Goal: Task Accomplishment & Management: Manage account settings

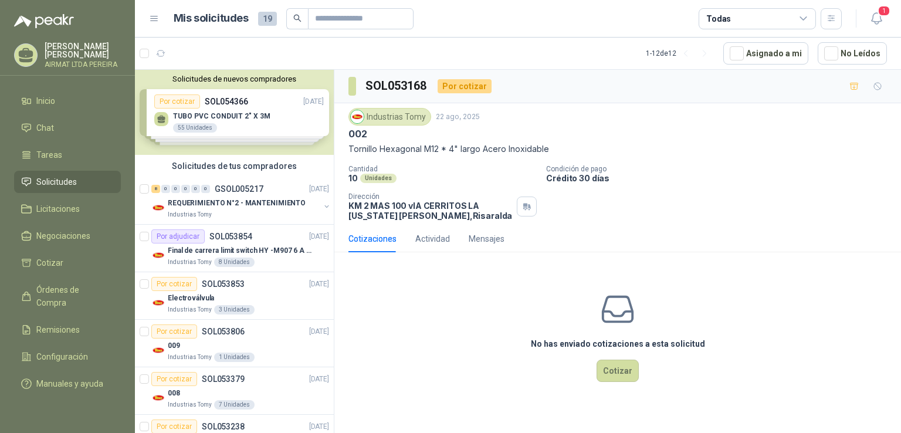
scroll to position [326, 0]
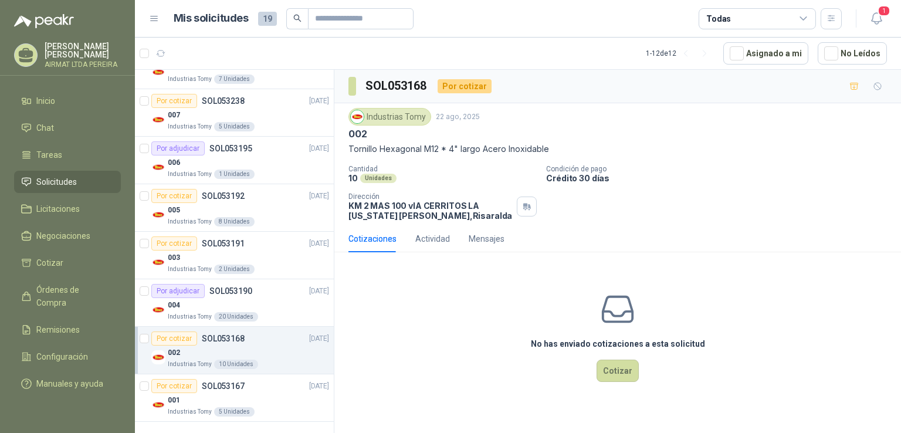
click at [65, 188] on span "Solicitudes" at bounding box center [56, 181] width 40 height 13
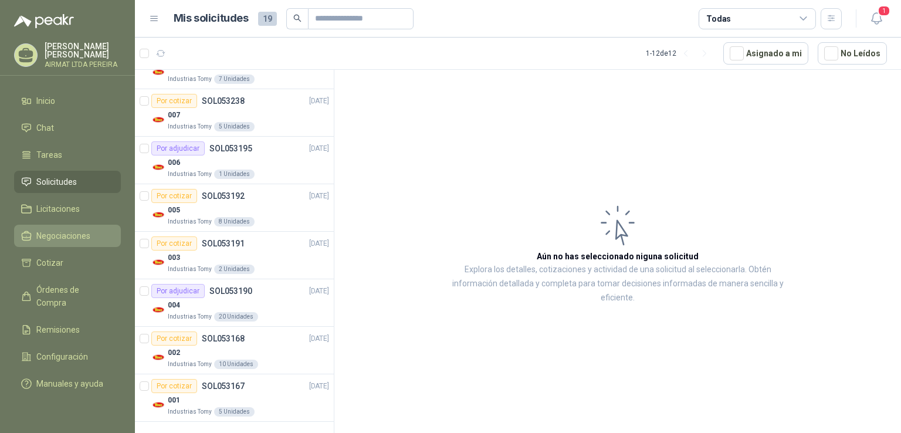
click at [70, 241] on span "Negociaciones" at bounding box center [63, 235] width 54 height 13
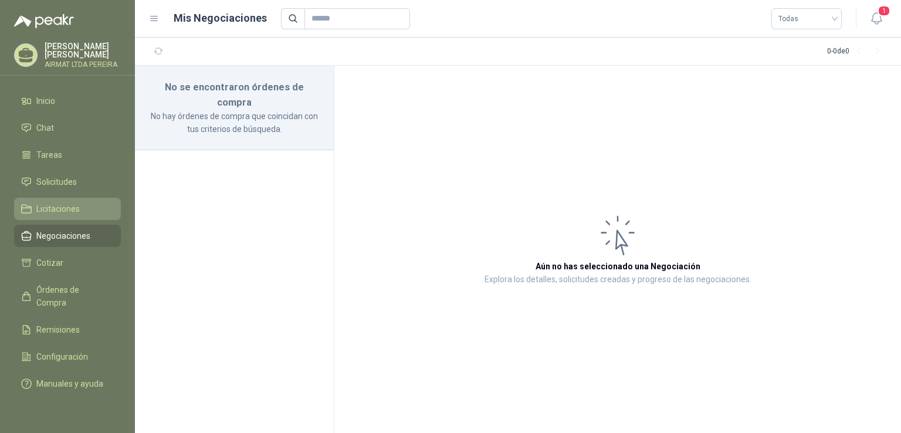
click at [77, 215] on span "Licitaciones" at bounding box center [57, 208] width 43 height 13
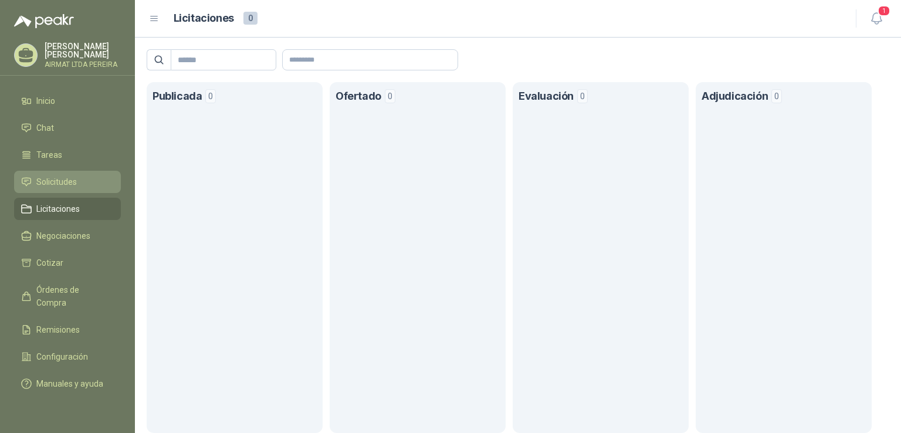
click at [72, 188] on span "Solicitudes" at bounding box center [56, 181] width 40 height 13
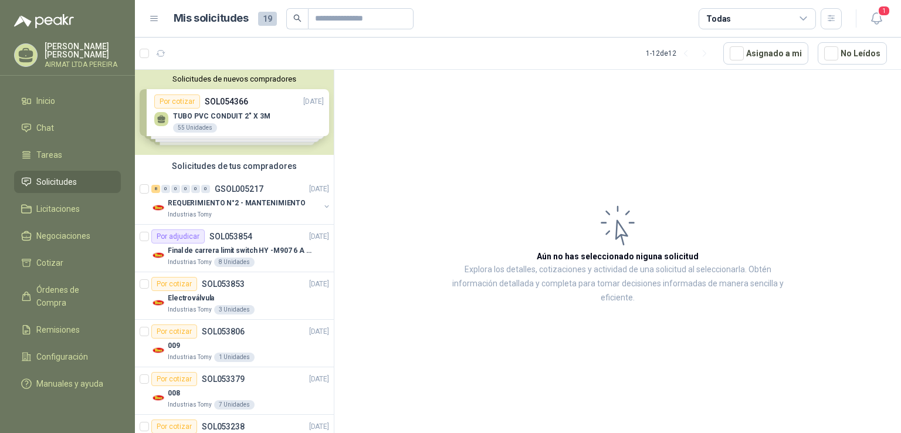
click at [249, 115] on div "Solicitudes de nuevos compradores Por cotizar SOL054366 [DATE] TUBO PVC CONDUIT…" at bounding box center [234, 112] width 199 height 85
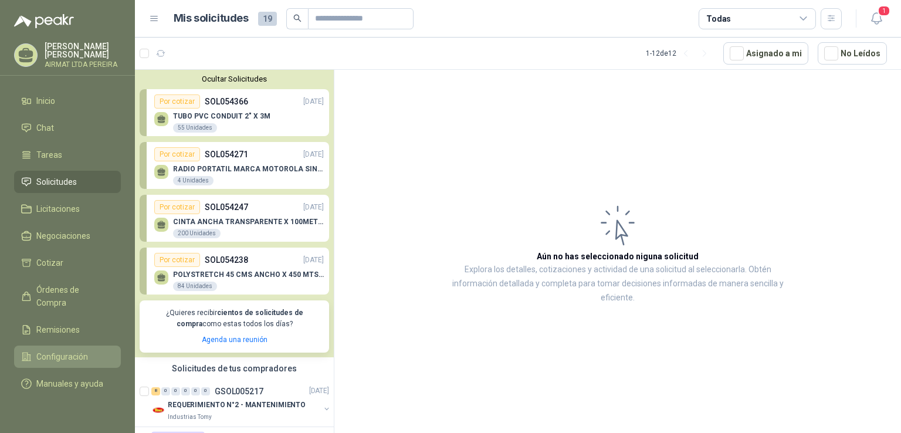
click at [53, 355] on span "Configuración" at bounding box center [62, 356] width 52 height 13
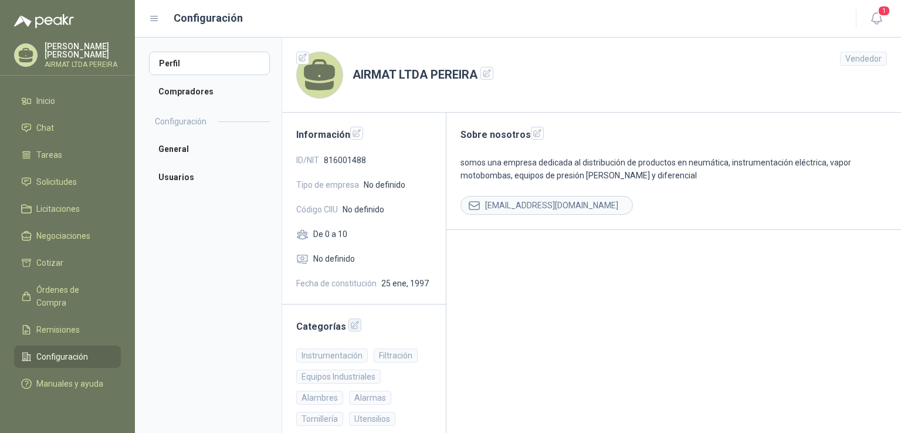
click at [352, 324] on icon "button" at bounding box center [355, 325] width 10 height 10
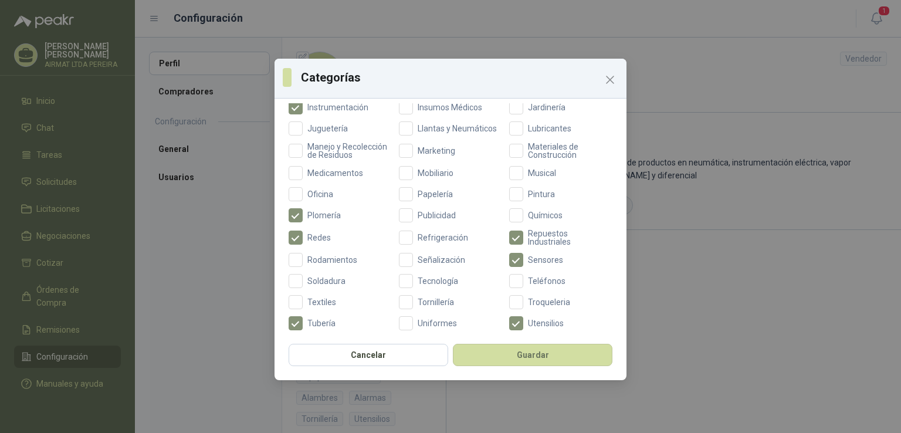
scroll to position [380, 0]
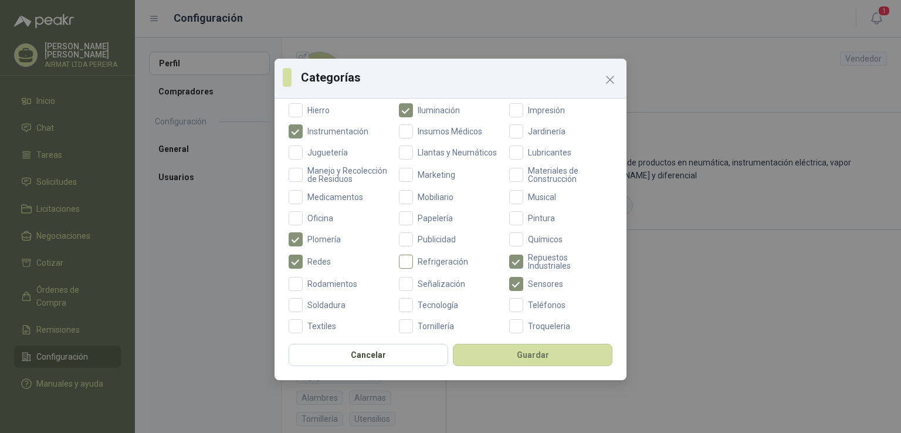
click at [413, 266] on span "Refrigeración" at bounding box center [443, 262] width 60 height 8
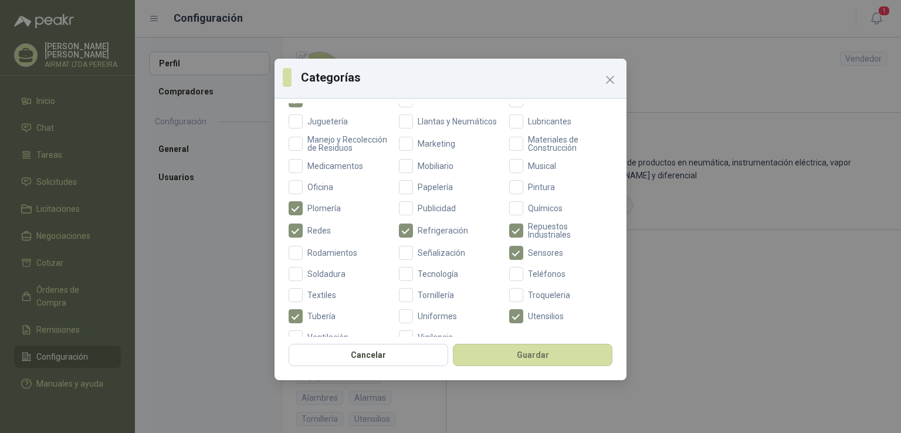
scroll to position [438, 0]
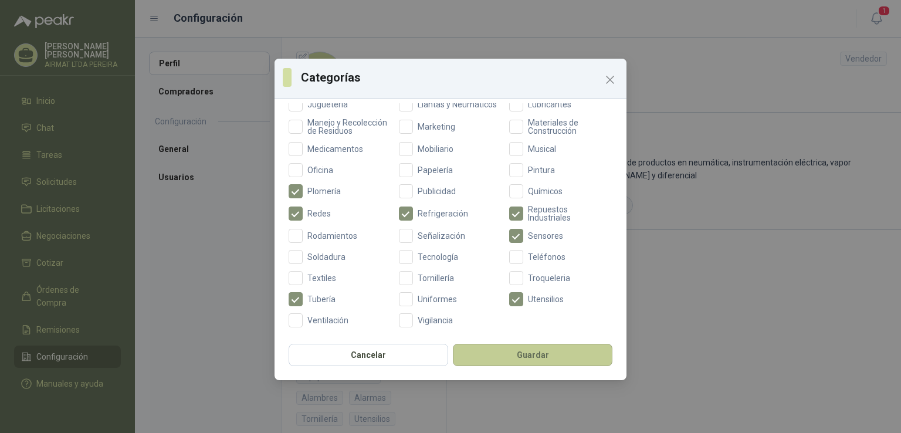
click at [534, 353] on button "Guardar" at bounding box center [533, 355] width 160 height 22
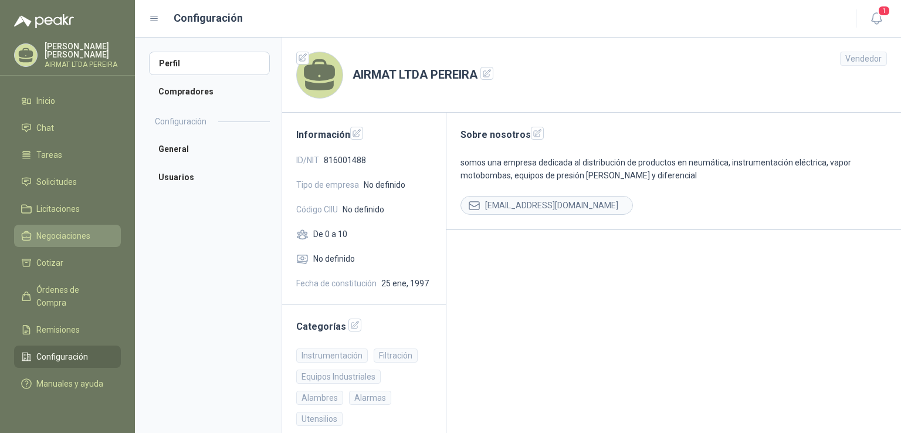
click at [52, 240] on span "Negociaciones" at bounding box center [63, 235] width 54 height 13
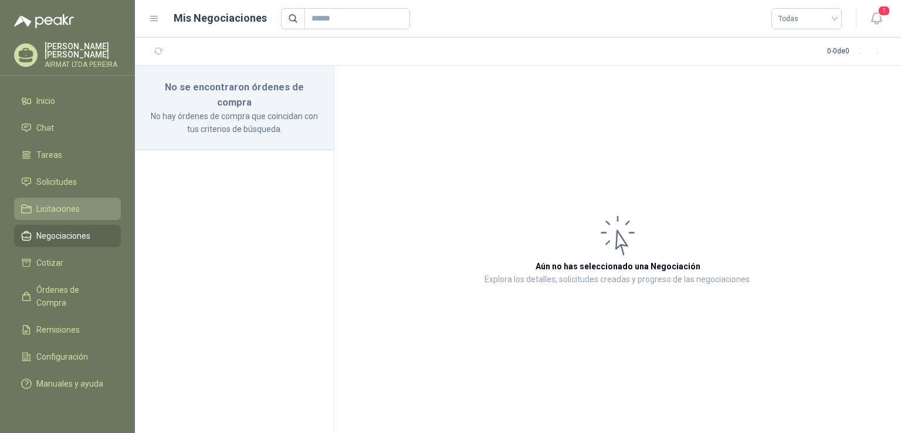
click at [67, 215] on span "Licitaciones" at bounding box center [57, 208] width 43 height 13
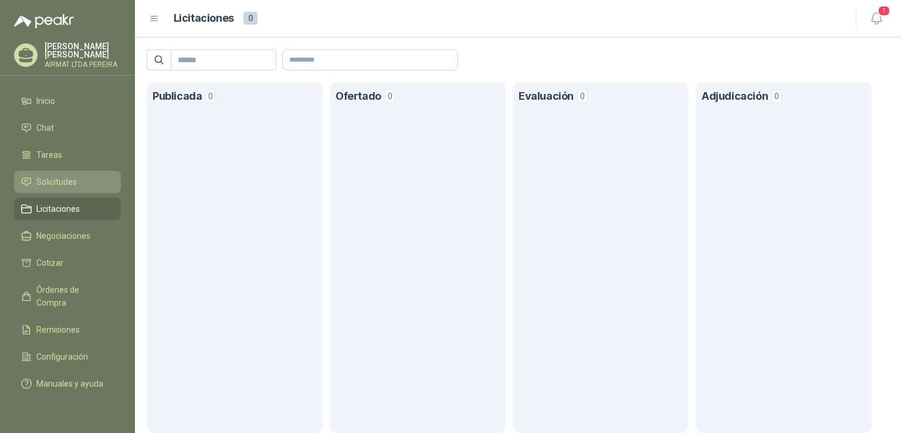
click at [73, 184] on span "Solicitudes" at bounding box center [56, 181] width 40 height 13
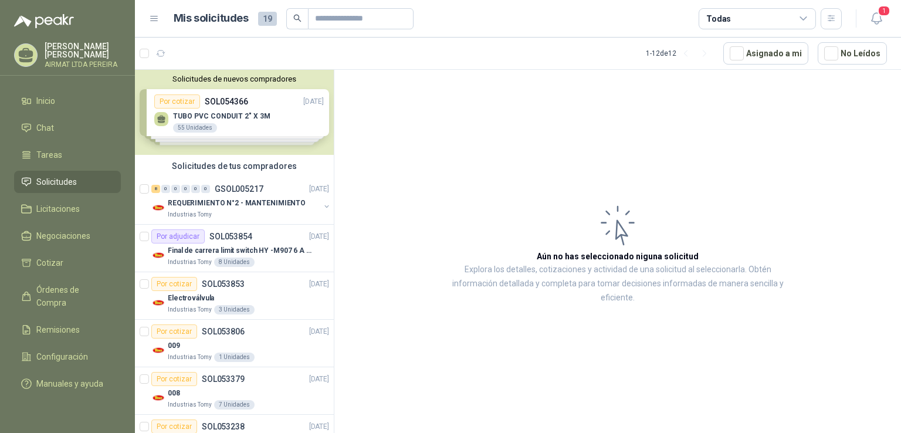
click at [214, 118] on div "Solicitudes de nuevos compradores Por cotizar SOL054366 [DATE] TUBO PVC CONDUIT…" at bounding box center [234, 112] width 199 height 85
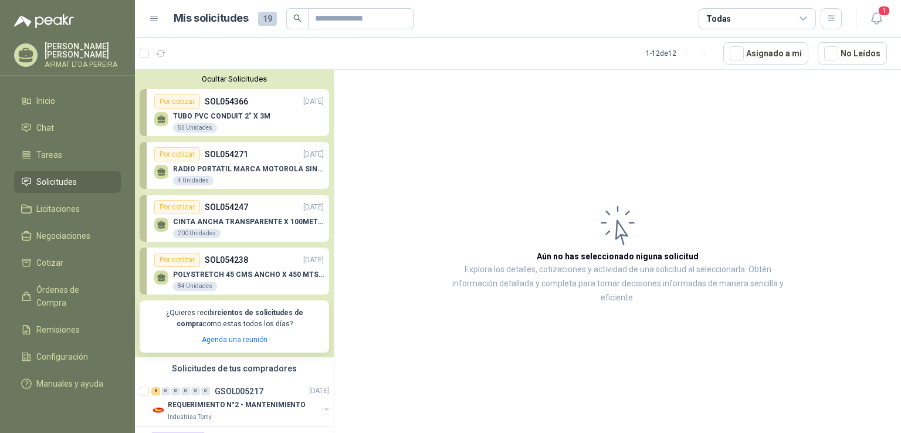
click at [252, 113] on p "TUBO PVC CONDUIT 2" X 3M" at bounding box center [221, 116] width 97 height 8
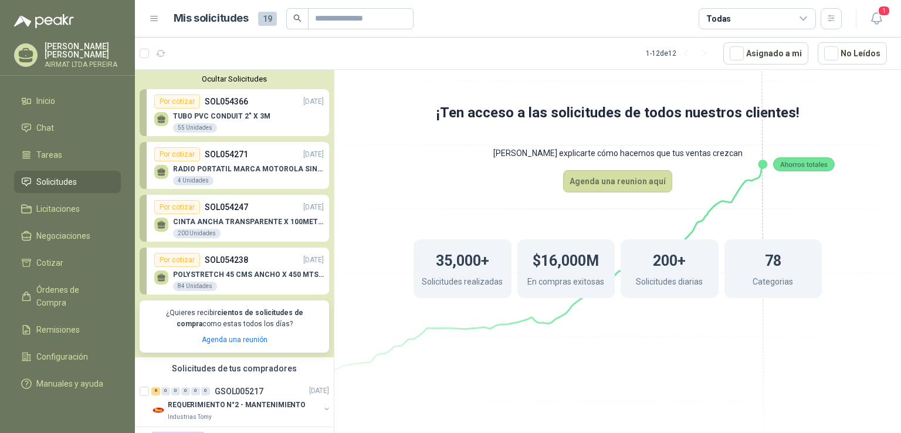
click at [252, 113] on p "TUBO PVC CONDUIT 2" X 3M" at bounding box center [221, 116] width 97 height 8
click at [202, 116] on p "TUBO PVC CONDUIT 2" X 3M" at bounding box center [221, 116] width 97 height 8
click at [226, 169] on p "RADIO PORTATIL MARCA MOTOROLA SIN PANTALLA CON GPS, INCLUYE: ANTENA, BATERIA, C…" at bounding box center [248, 169] width 151 height 8
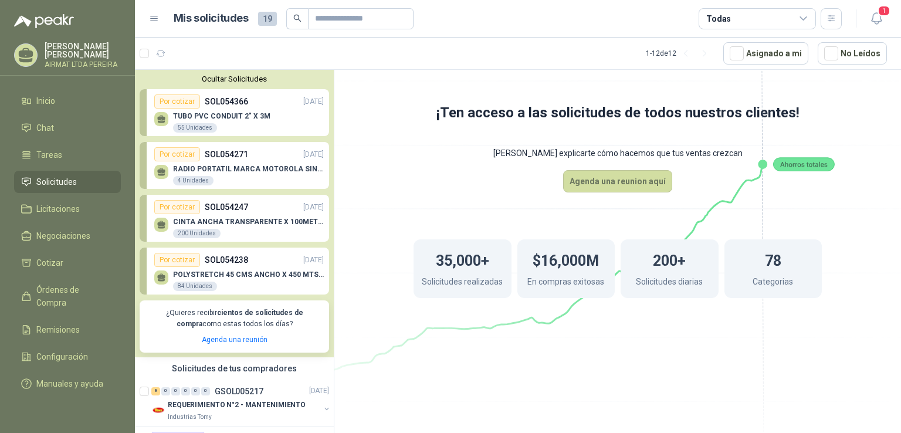
click at [226, 169] on p "RADIO PORTATIL MARCA MOTOROLA SIN PANTALLA CON GPS, INCLUYE: ANTENA, BATERIA, C…" at bounding box center [248, 169] width 151 height 8
click at [232, 259] on p "SOL054238" at bounding box center [226, 259] width 43 height 13
click at [237, 209] on p "SOL054247" at bounding box center [226, 207] width 43 height 13
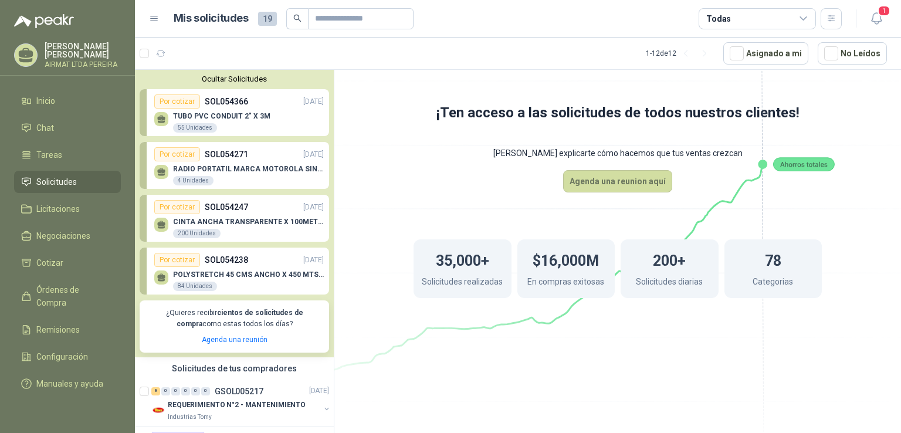
click at [237, 209] on p "SOL054247" at bounding box center [226, 207] width 43 height 13
click at [42, 107] on span "Inicio" at bounding box center [45, 100] width 19 height 13
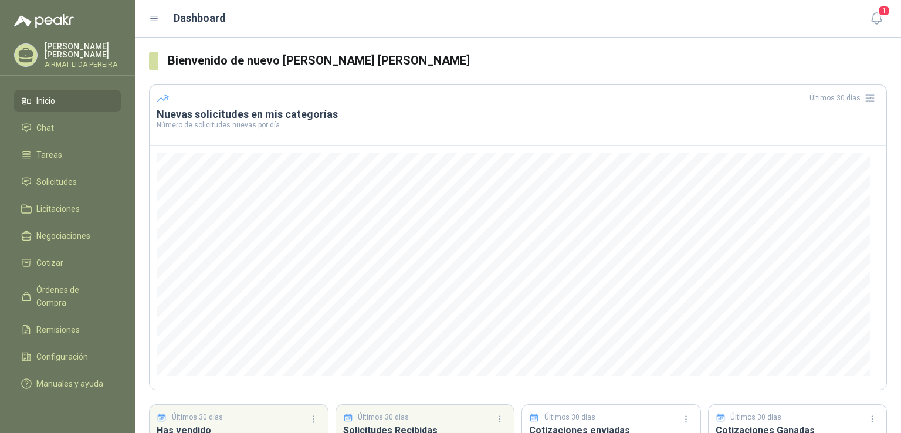
click at [42, 107] on span "Inicio" at bounding box center [45, 100] width 19 height 13
click at [56, 101] on link "Inicio" at bounding box center [67, 101] width 107 height 22
click at [83, 56] on p "[PERSON_NAME] [PERSON_NAME]" at bounding box center [83, 50] width 76 height 16
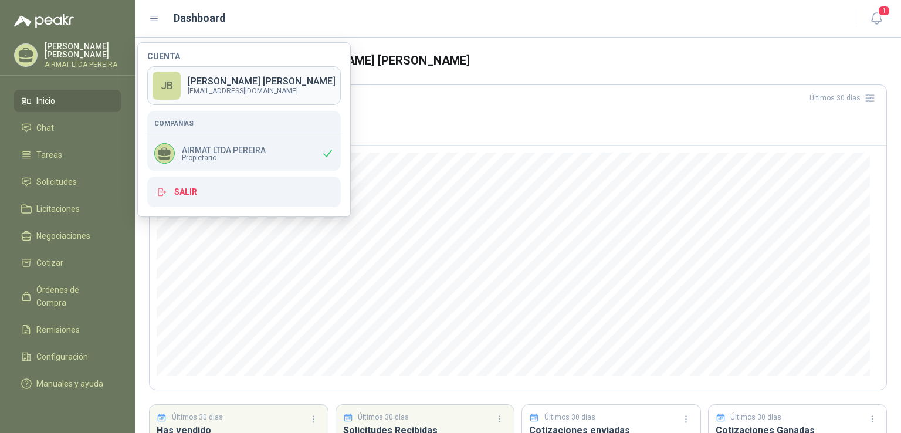
click at [285, 88] on p "[EMAIL_ADDRESS][DOMAIN_NAME]" at bounding box center [262, 90] width 148 height 7
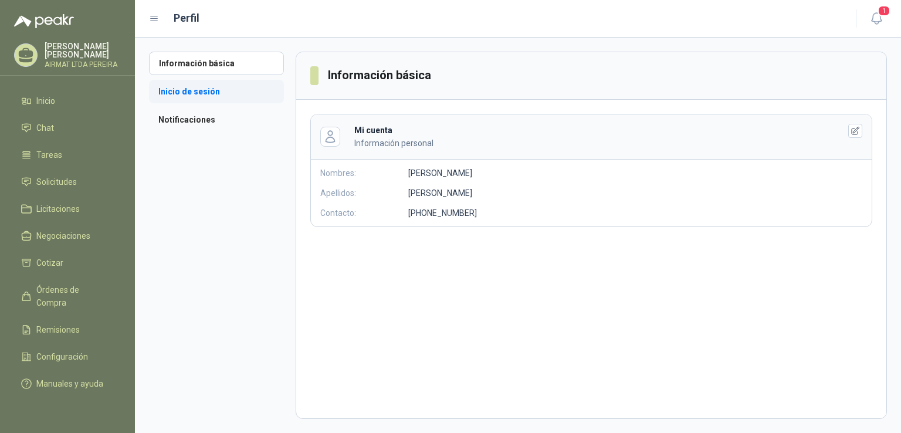
click at [191, 95] on li "Inicio de sesión" at bounding box center [216, 91] width 135 height 23
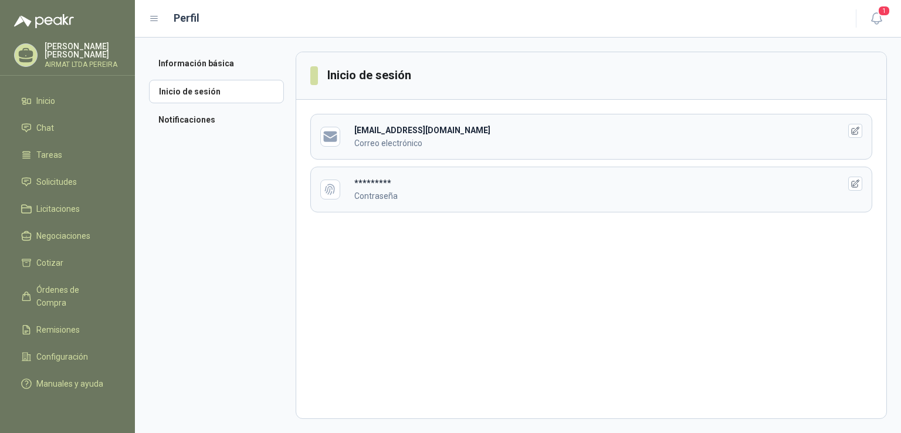
click at [490, 137] on p "Correo electrónico" at bounding box center [587, 143] width 467 height 13
click at [224, 96] on li "Inicio de sesión" at bounding box center [216, 91] width 135 height 23
click at [225, 95] on li "Inicio de sesión" at bounding box center [216, 91] width 135 height 23
click at [857, 182] on icon "button" at bounding box center [856, 184] width 10 height 10
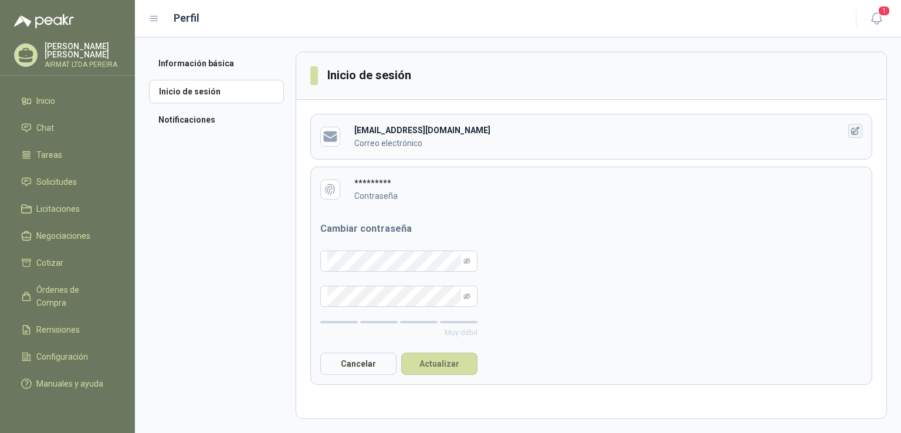
click at [854, 127] on icon "button" at bounding box center [856, 131] width 10 height 10
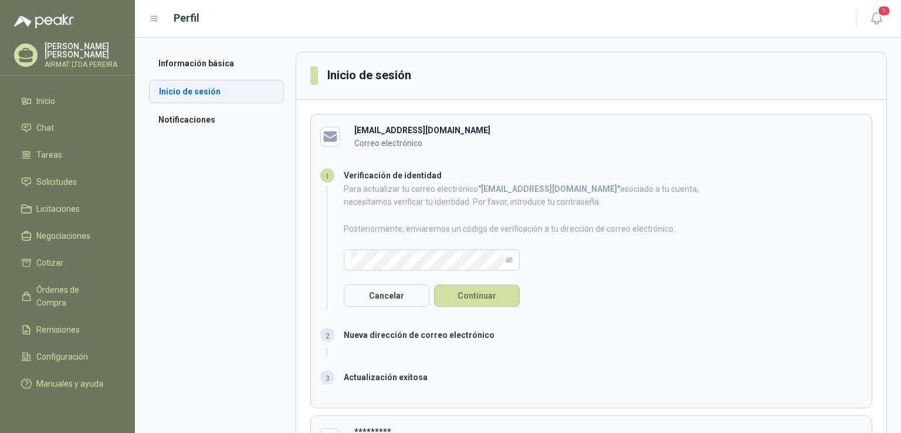
click at [244, 94] on li "Inicio de sesión" at bounding box center [216, 91] width 135 height 23
click at [195, 122] on li "Notificaciones" at bounding box center [216, 119] width 135 height 23
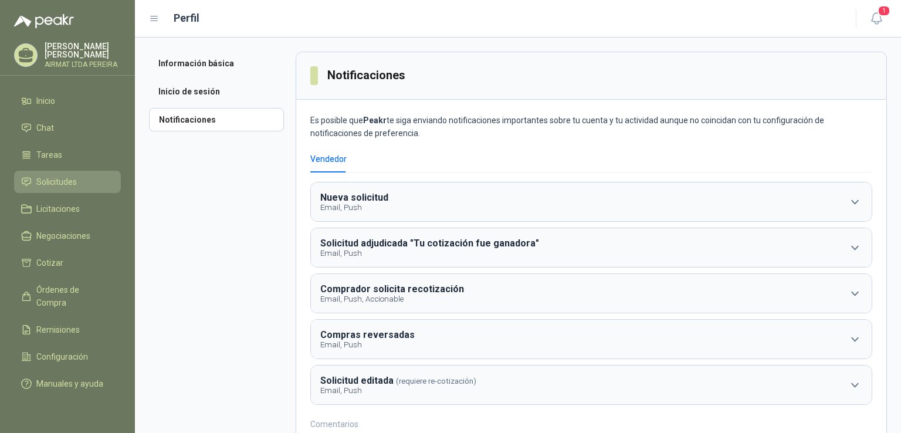
click at [70, 188] on span "Solicitudes" at bounding box center [56, 181] width 40 height 13
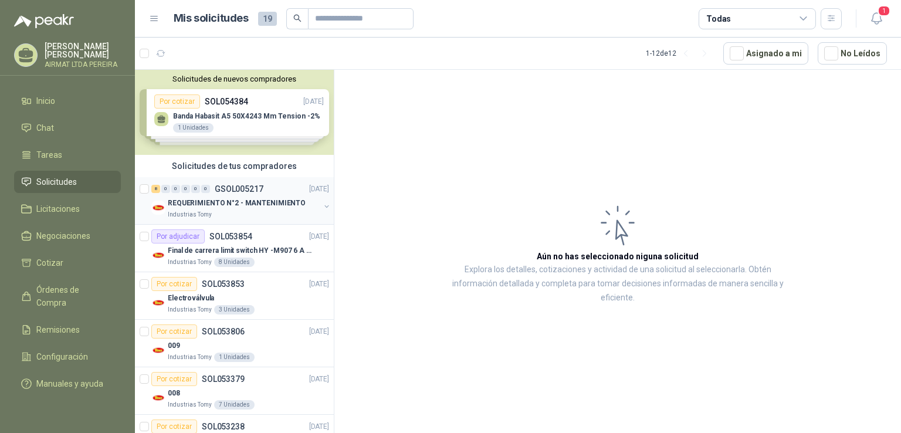
click at [293, 201] on p "REQUERIMIENTO N°2 - MANTENIMIENTO" at bounding box center [237, 203] width 138 height 11
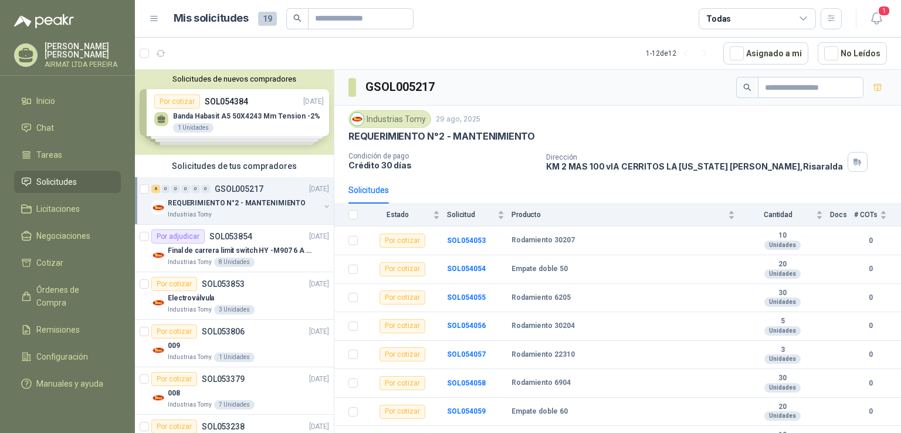
click at [252, 106] on div "Solicitudes de nuevos compradores Por cotizar SOL054384 [DATE] Banda Habasit A5…" at bounding box center [234, 112] width 199 height 85
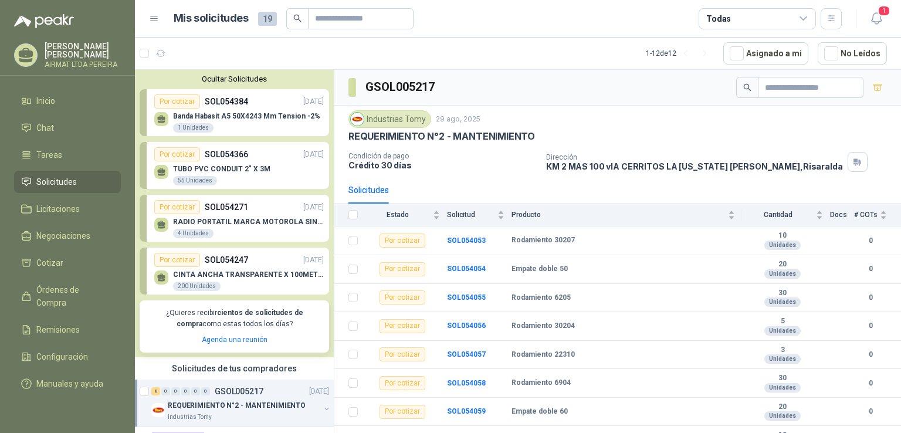
click at [235, 168] on p "TUBO PVC CONDUIT 2" X 3M" at bounding box center [221, 169] width 97 height 8
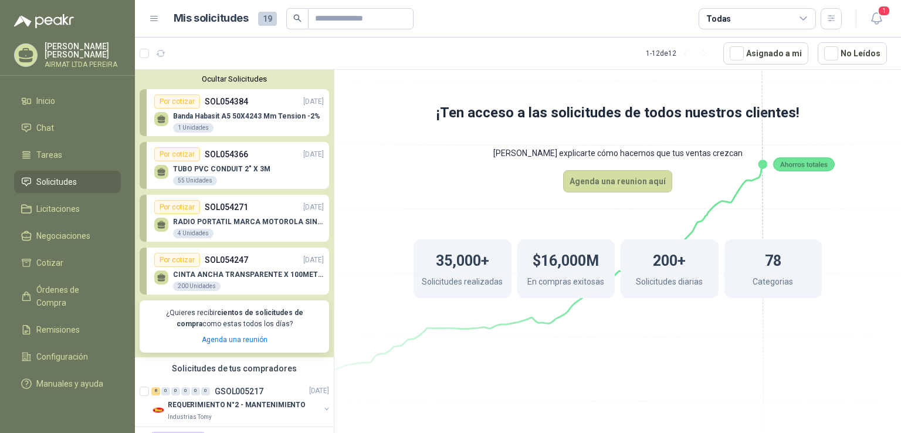
click at [378, 143] on icon at bounding box center [617, 200] width 657 height 554
click at [55, 294] on span "Órdenes de Compra" at bounding box center [72, 296] width 73 height 26
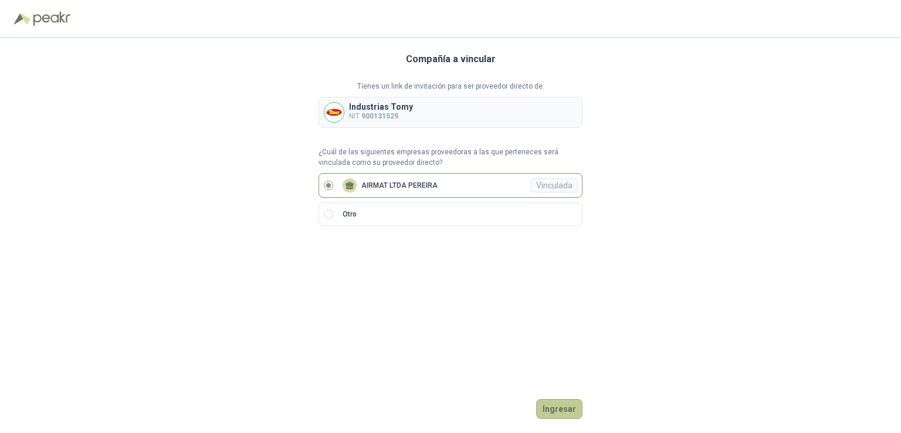
click at [566, 402] on button "Ingresar" at bounding box center [559, 409] width 46 height 20
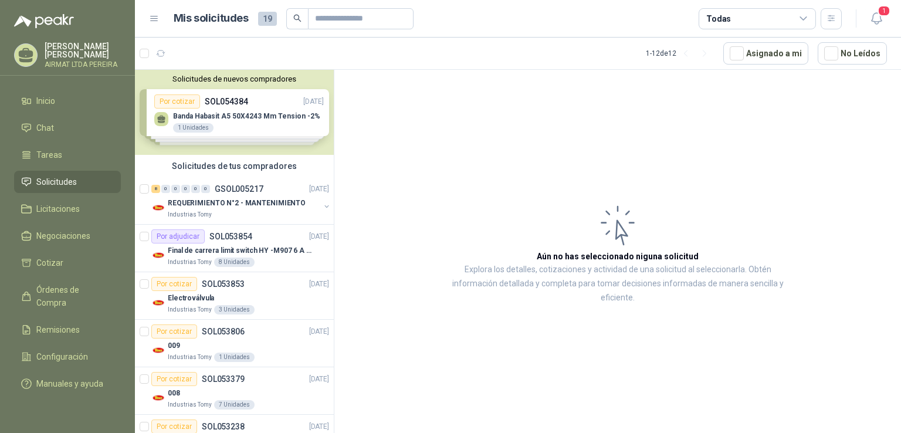
click at [263, 119] on div "Solicitudes de nuevos compradores Por cotizar SOL054384 [DATE] Banda Habasit A5…" at bounding box center [234, 112] width 199 height 85
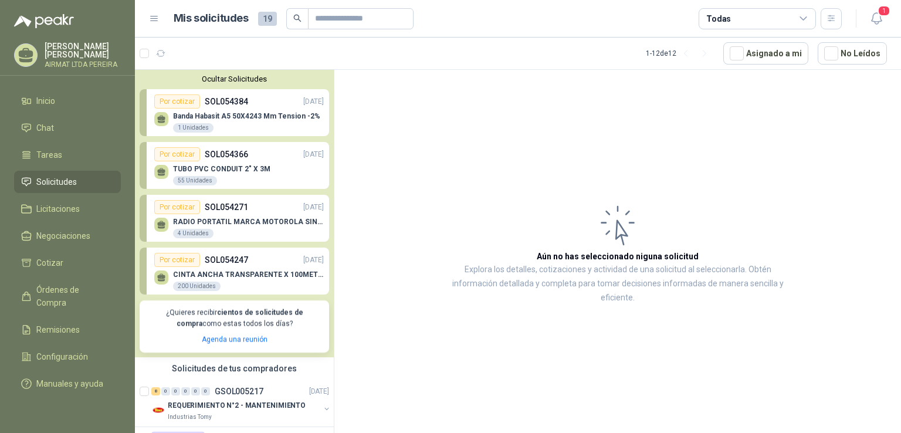
click at [263, 119] on p "Banda Habasit A5 50X4243 Mm Tension -2%" at bounding box center [246, 116] width 147 height 8
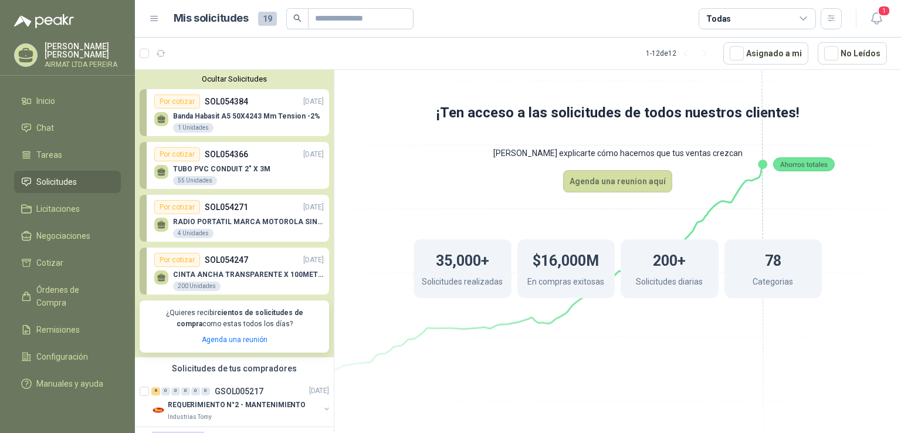
click at [249, 157] on div "Por cotizar SOL054366 01/09/25" at bounding box center [239, 154] width 170 height 14
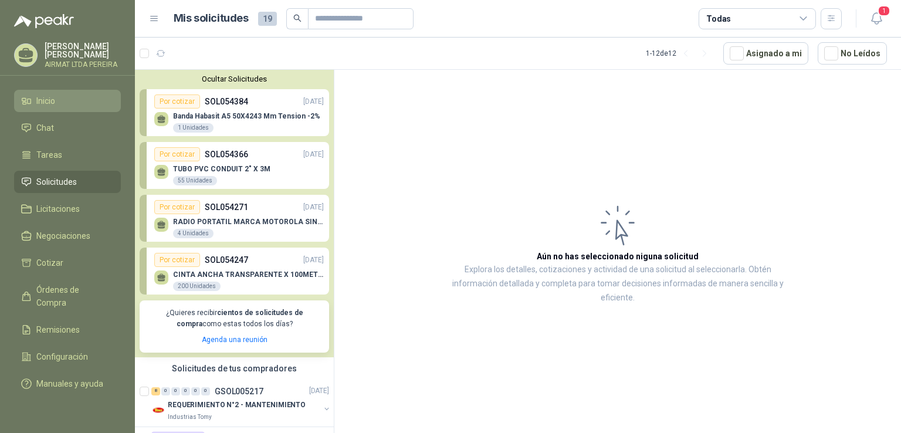
click at [66, 107] on li "Inicio" at bounding box center [67, 100] width 93 height 13
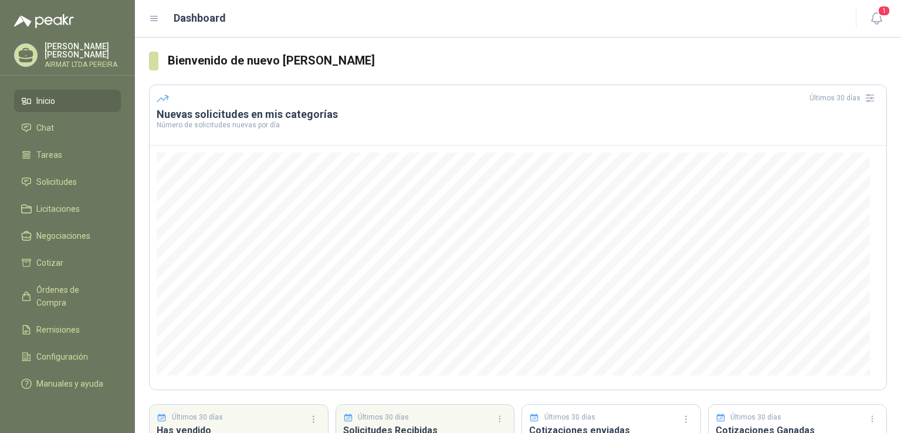
click at [99, 104] on li "Inicio" at bounding box center [67, 100] width 93 height 13
click at [66, 134] on li "Chat" at bounding box center [67, 127] width 93 height 13
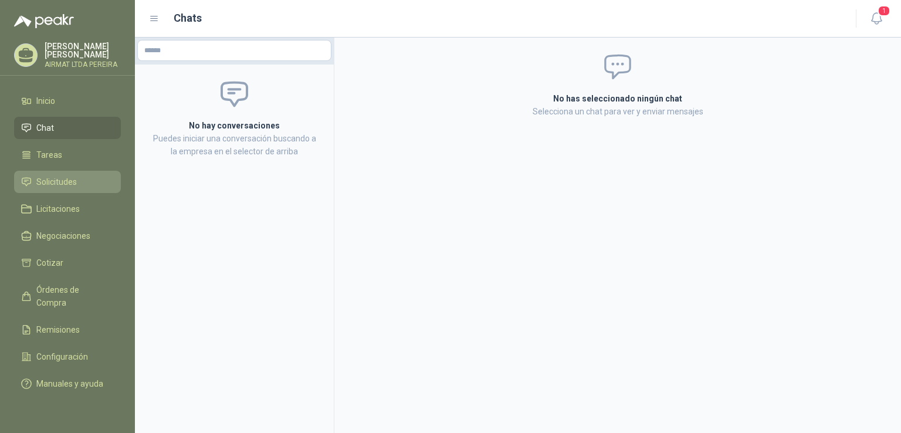
click at [50, 188] on span "Solicitudes" at bounding box center [56, 181] width 40 height 13
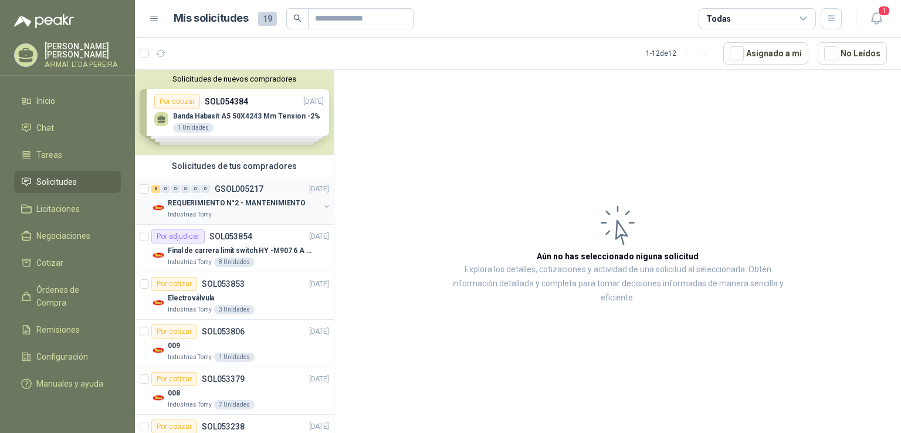
click at [248, 192] on p "GSOL005217" at bounding box center [239, 189] width 49 height 8
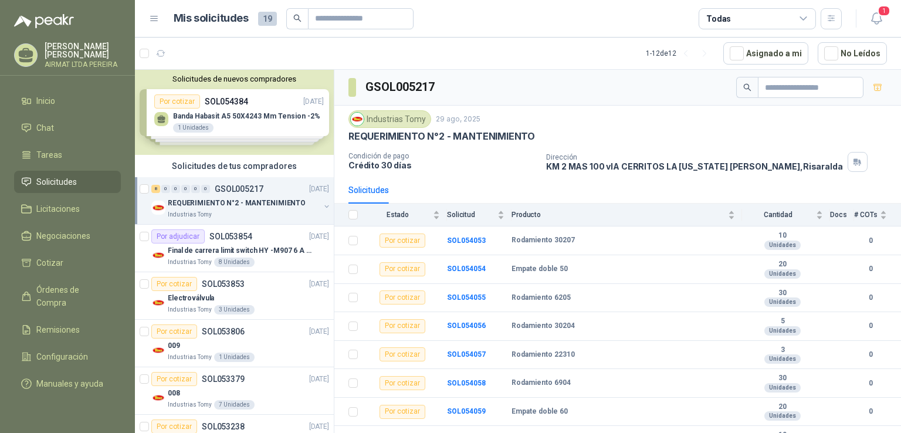
click at [239, 109] on div "Solicitudes de nuevos compradores Por cotizar SOL054384 [DATE] Banda Habasit A5…" at bounding box center [234, 112] width 199 height 85
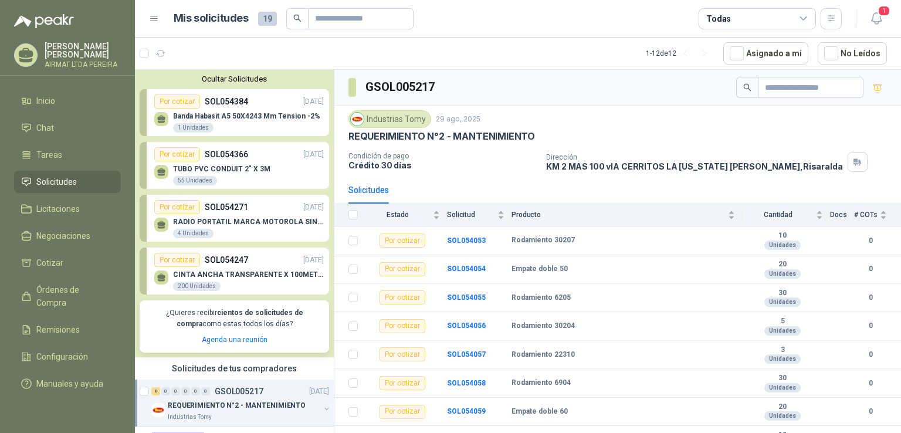
click at [239, 109] on div "Banda Habasit A5 50X4243 Mm Tension -2% 1 Unidades" at bounding box center [239, 121] width 170 height 25
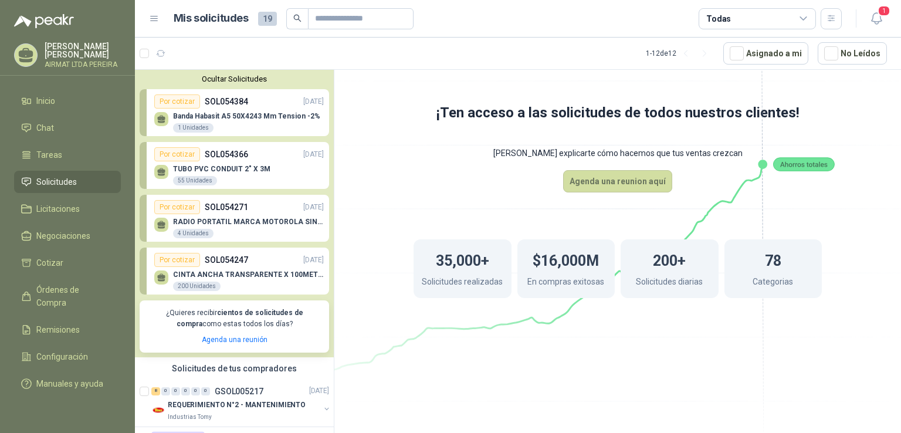
click at [250, 164] on div "TUBO PVC CONDUIT 2" X 3M 55 Unidades" at bounding box center [239, 173] width 170 height 25
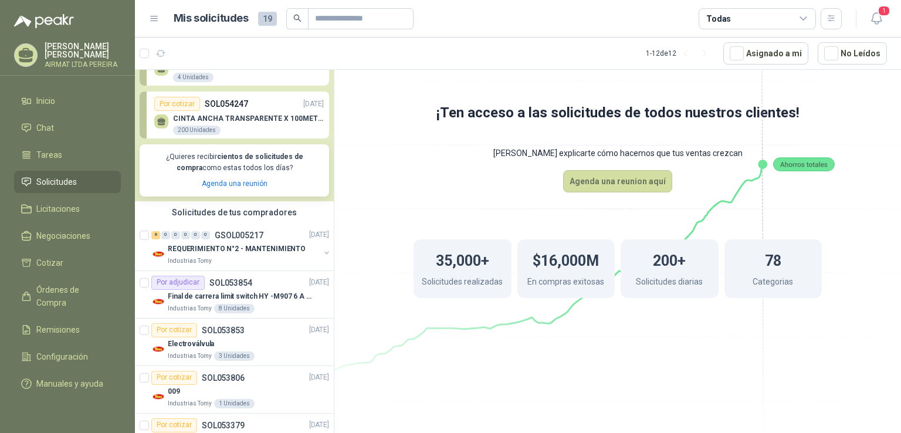
scroll to position [293, 0]
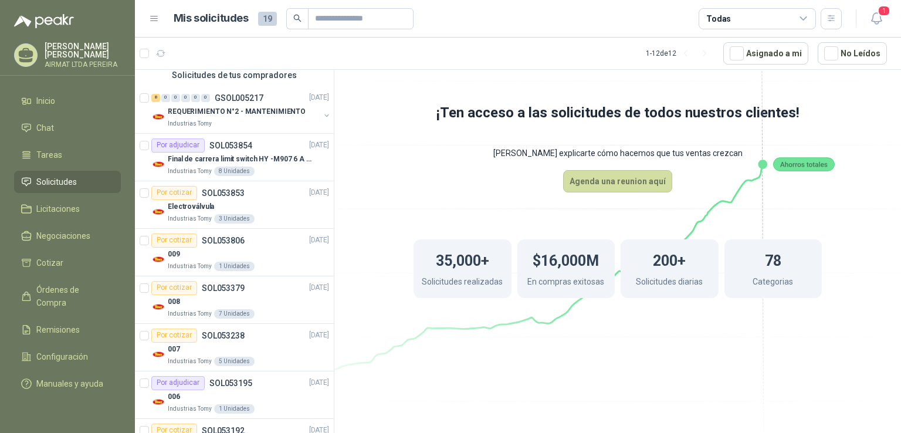
click at [247, 188] on div "Por cotizar SOL053853 28/08/25" at bounding box center [240, 193] width 178 height 14
